Goal: Information Seeking & Learning: Learn about a topic

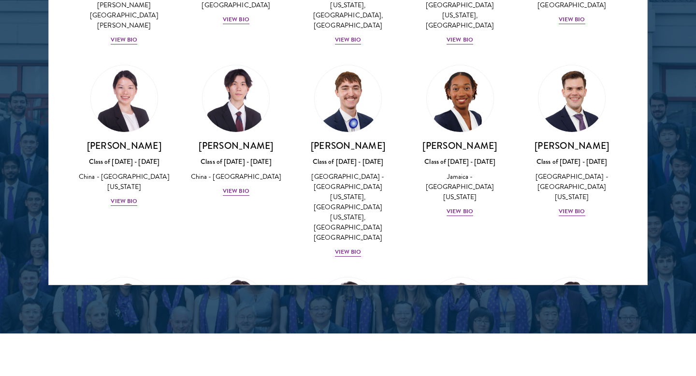
scroll to position [4723, 0]
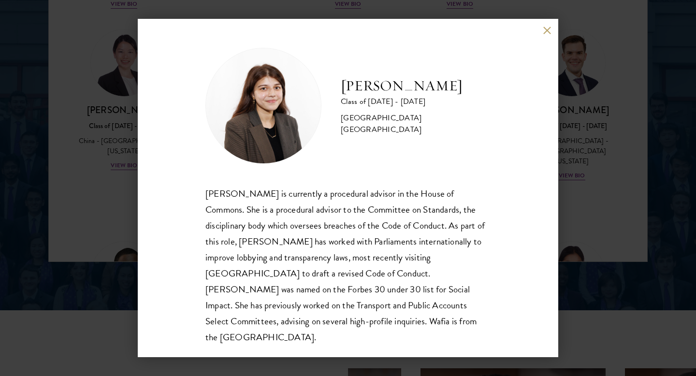
scroll to position [1315, 0]
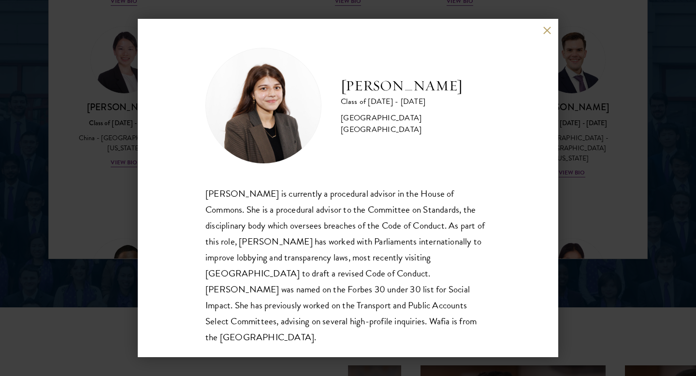
click at [624, 270] on div "[PERSON_NAME] Class of [DATE] - [DATE] [GEOGRAPHIC_DATA] - [GEOGRAPHIC_DATA] [G…" at bounding box center [348, 188] width 696 height 376
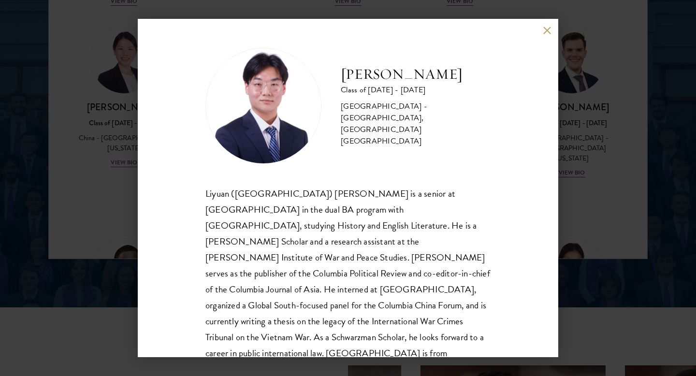
click at [696, 198] on div "[PERSON_NAME] Class of [DATE] - [DATE] [GEOGRAPHIC_DATA] - [GEOGRAPHIC_DATA], […" at bounding box center [348, 188] width 696 height 376
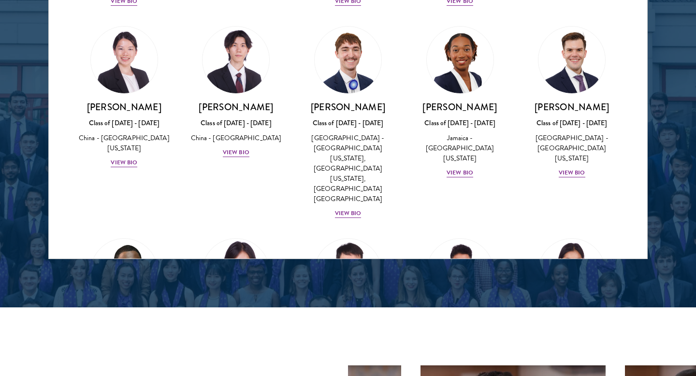
click at [662, 154] on div at bounding box center [348, 13] width 696 height 588
